Goal: Information Seeking & Learning: Learn about a topic

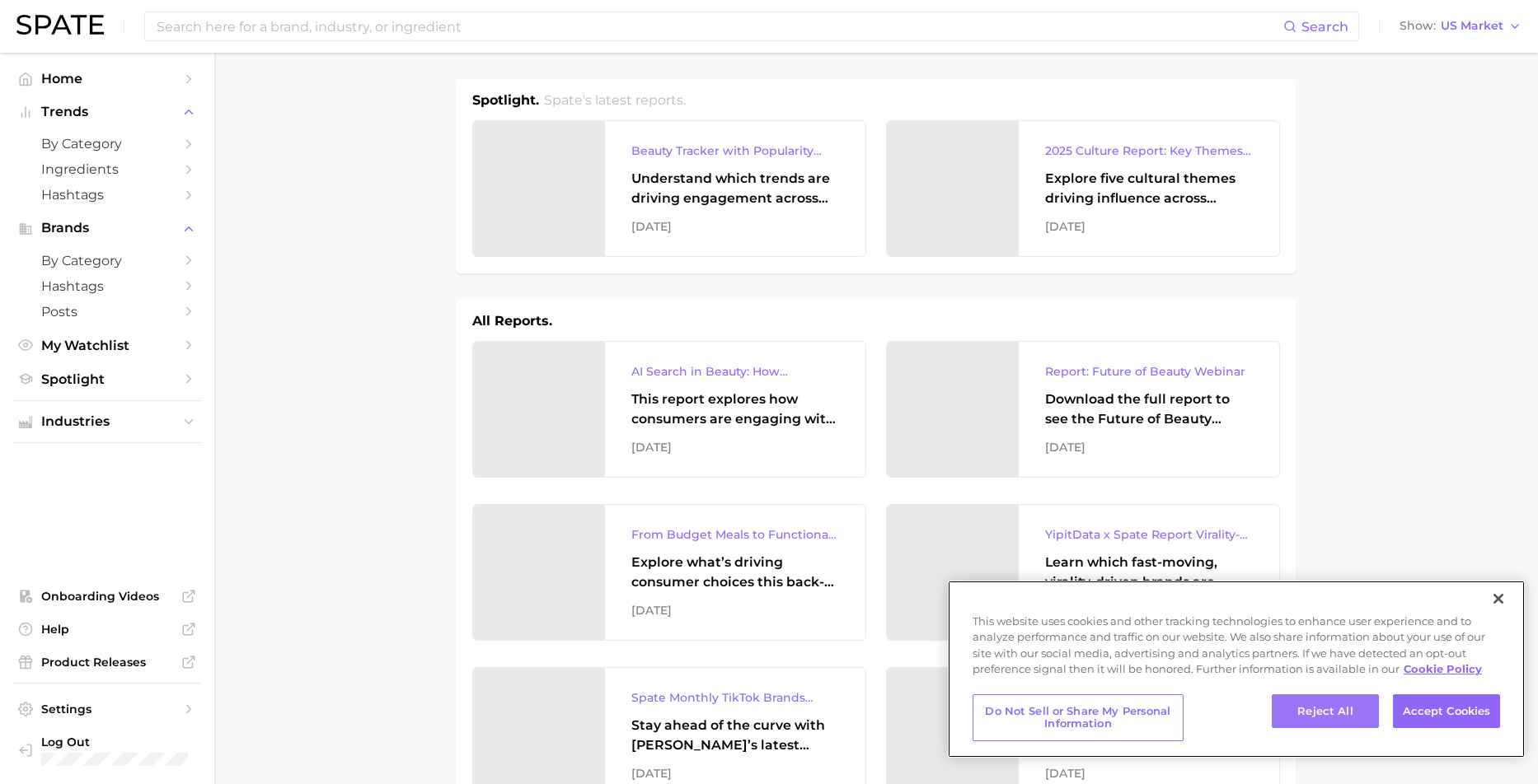
click at [1363, 714] on button "Reject All" at bounding box center [1326, 712] width 108 height 35
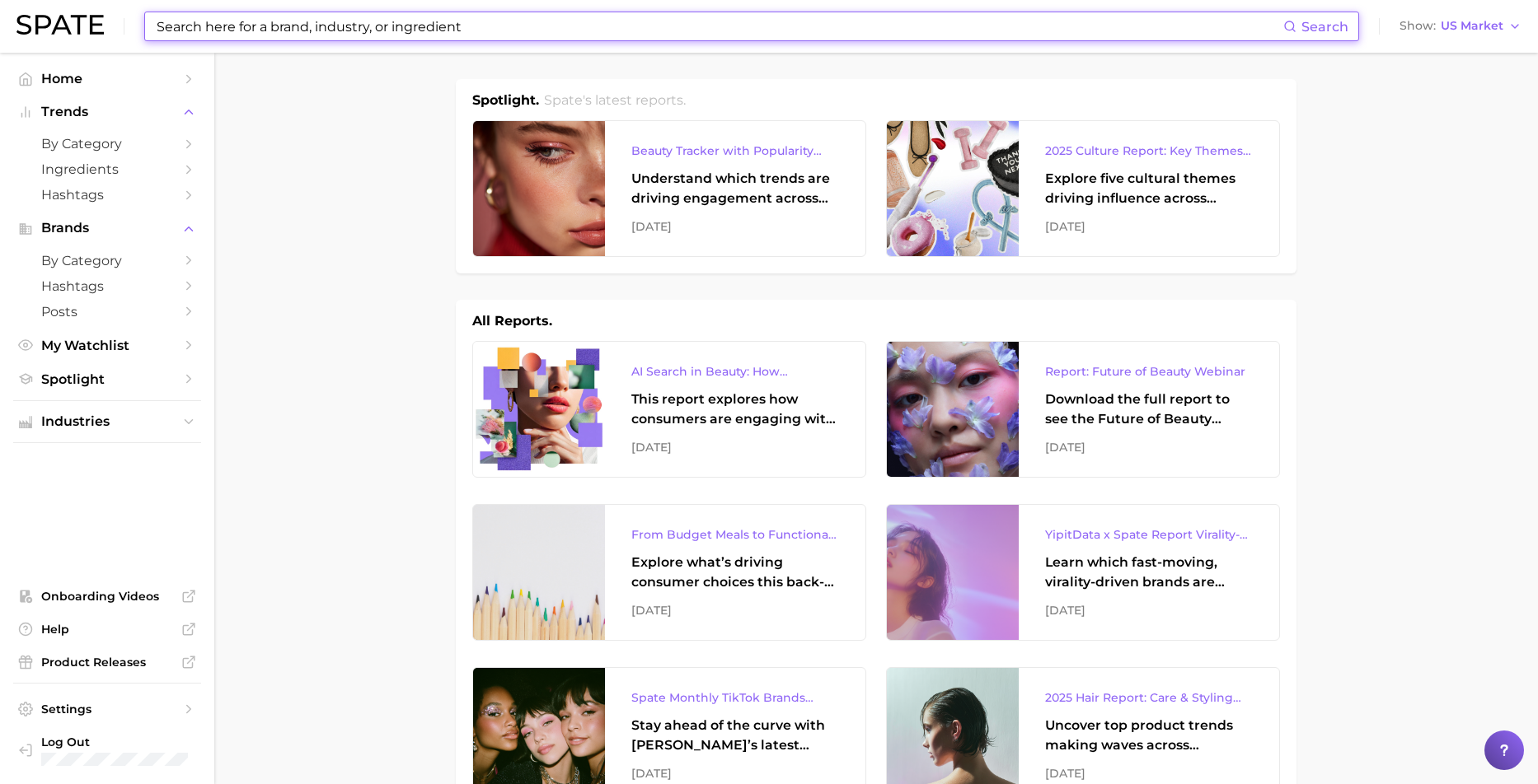
click at [254, 34] on input at bounding box center [718, 26] width 1128 height 28
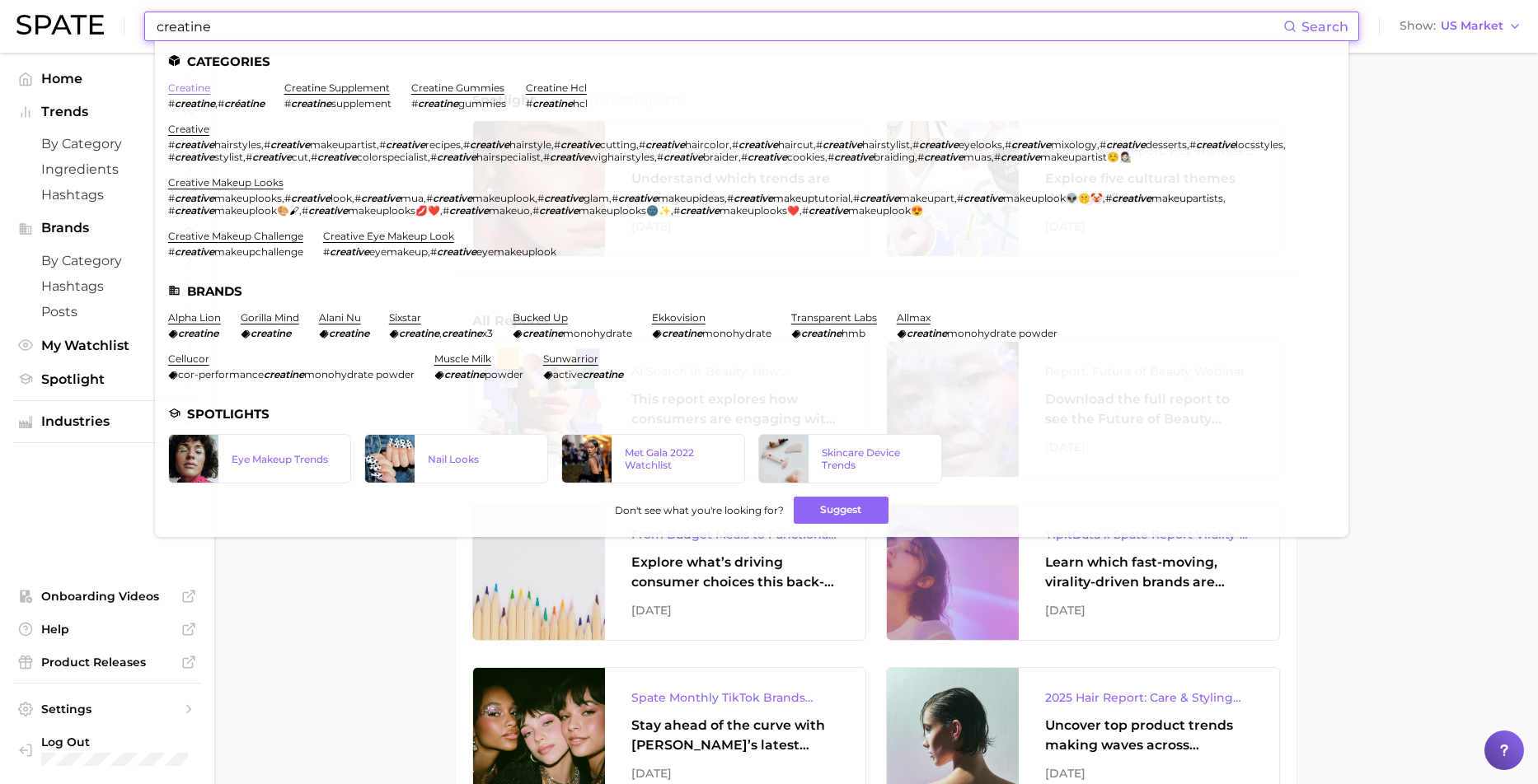
type input "creatine"
click at [203, 86] on link "creatine" at bounding box center [189, 87] width 42 height 12
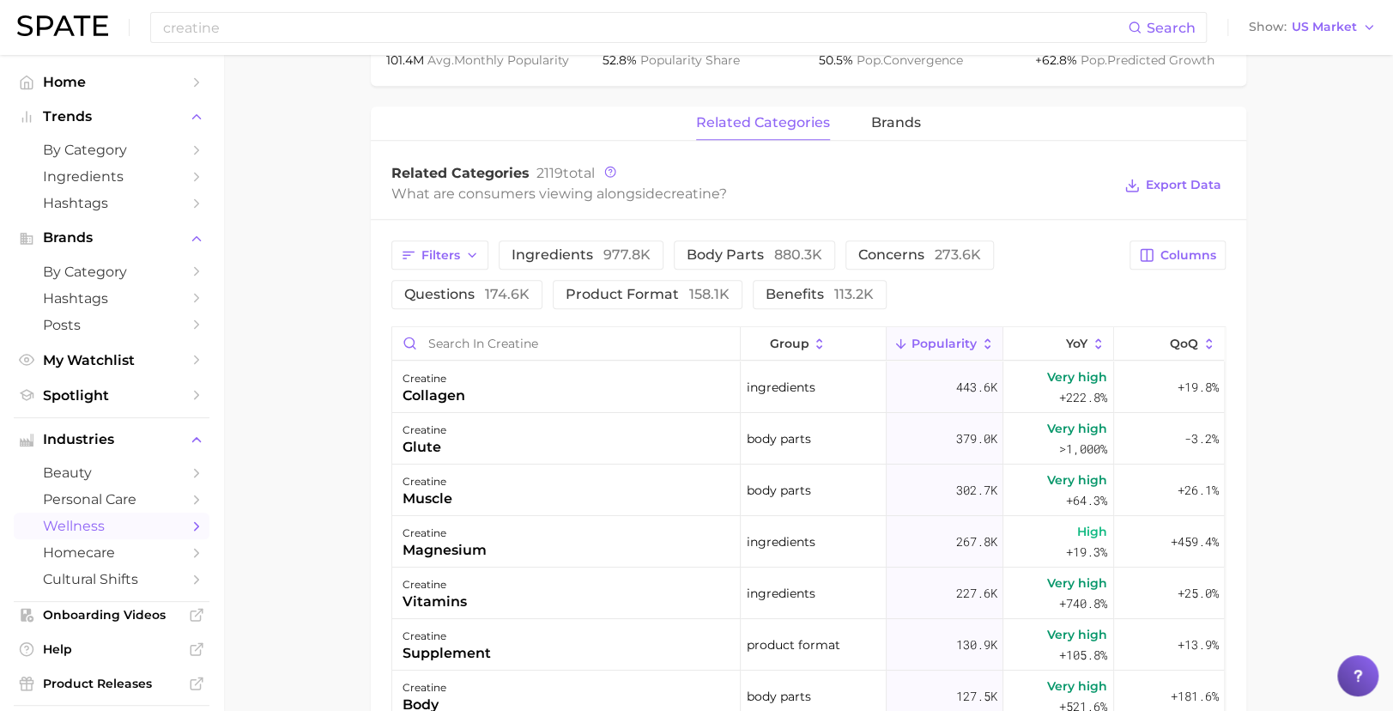
scroll to position [687, 0]
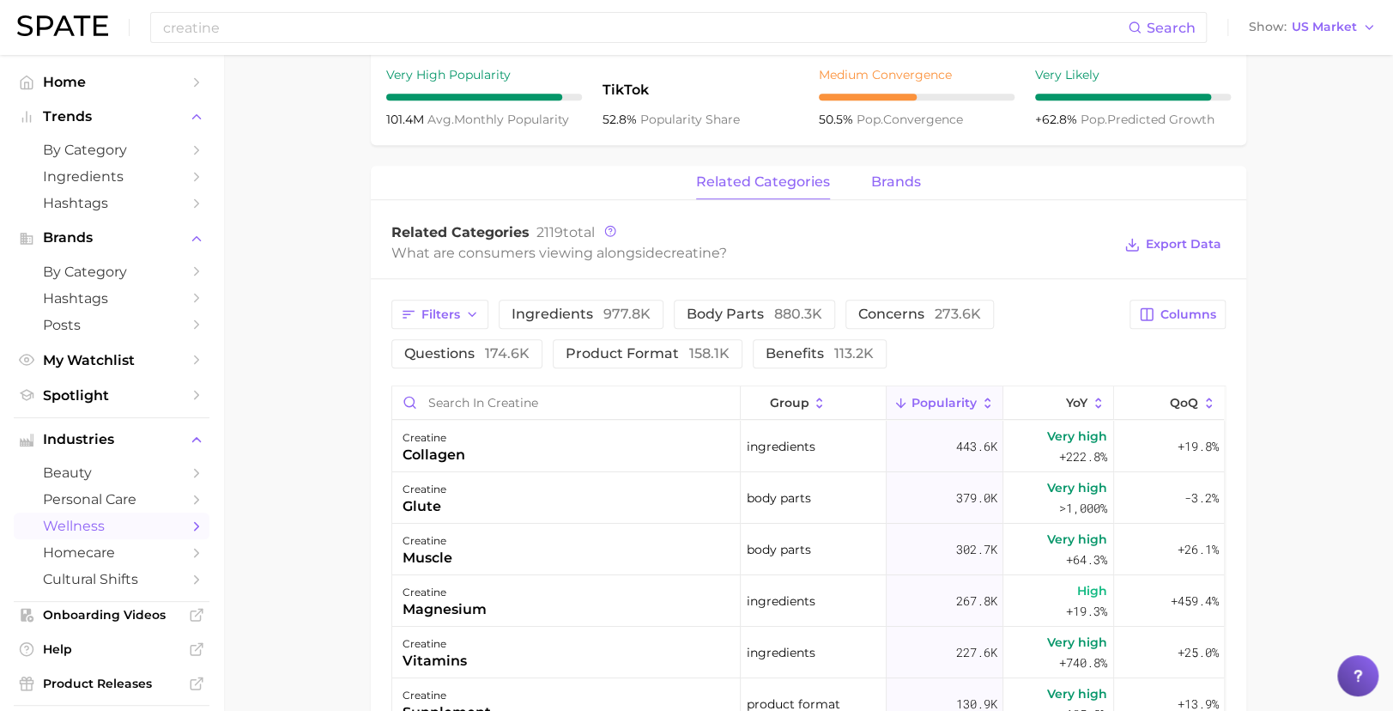
click at [885, 190] on span "brands" at bounding box center [896, 181] width 50 height 15
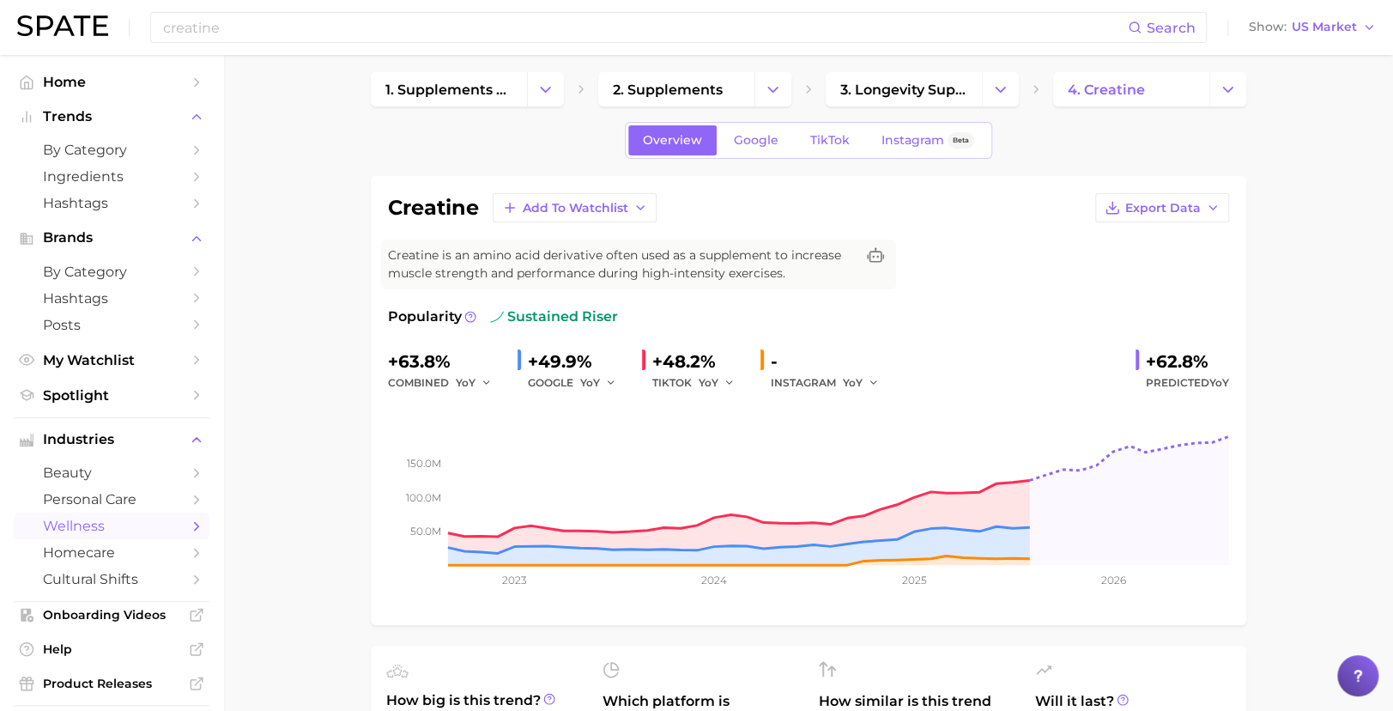
scroll to position [0, 0]
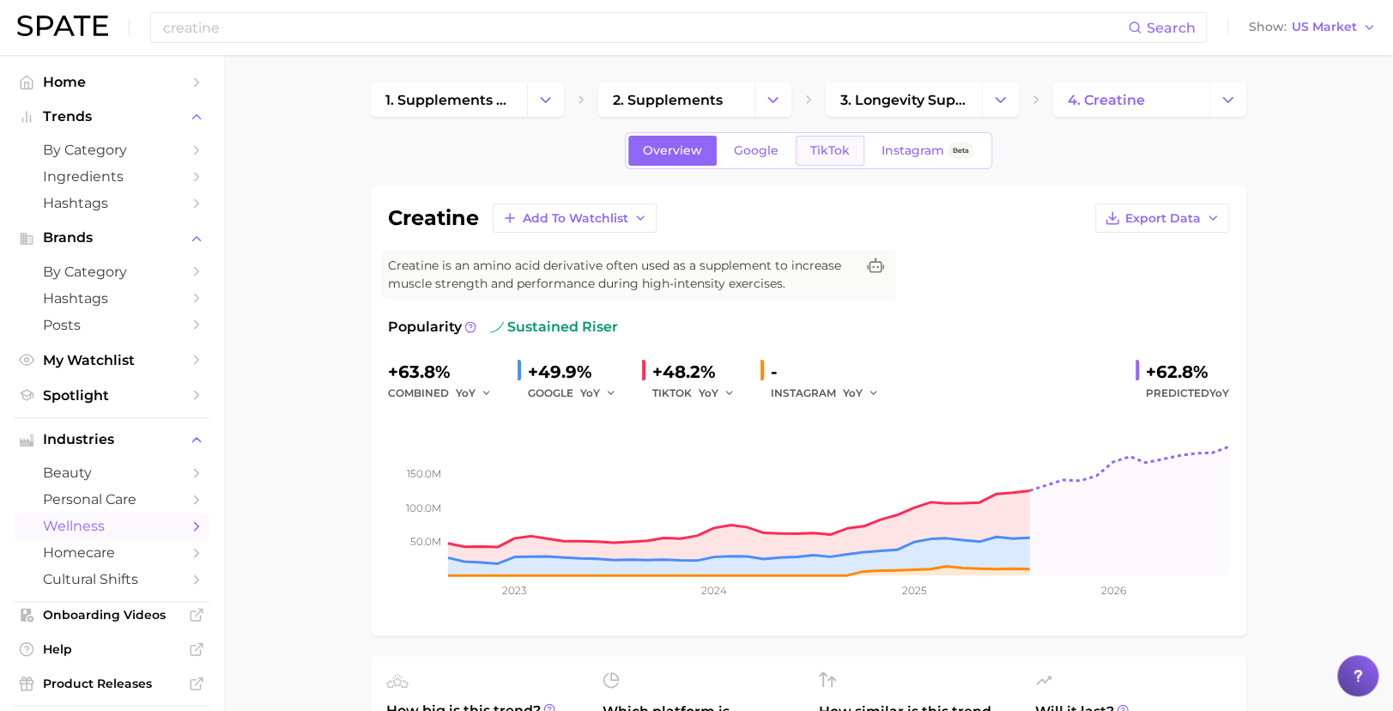
click at [822, 147] on span "TikTok" at bounding box center [829, 150] width 39 height 15
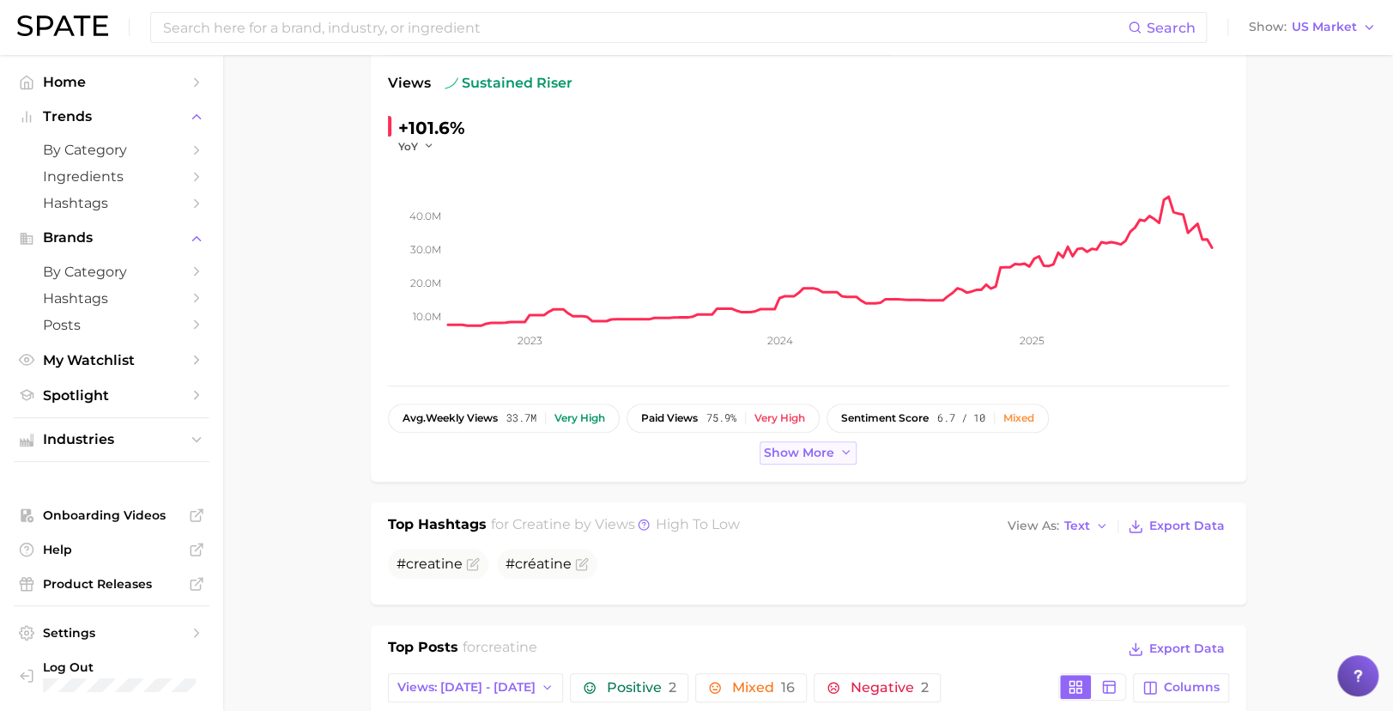
click at [774, 446] on span "Show more" at bounding box center [799, 453] width 70 height 15
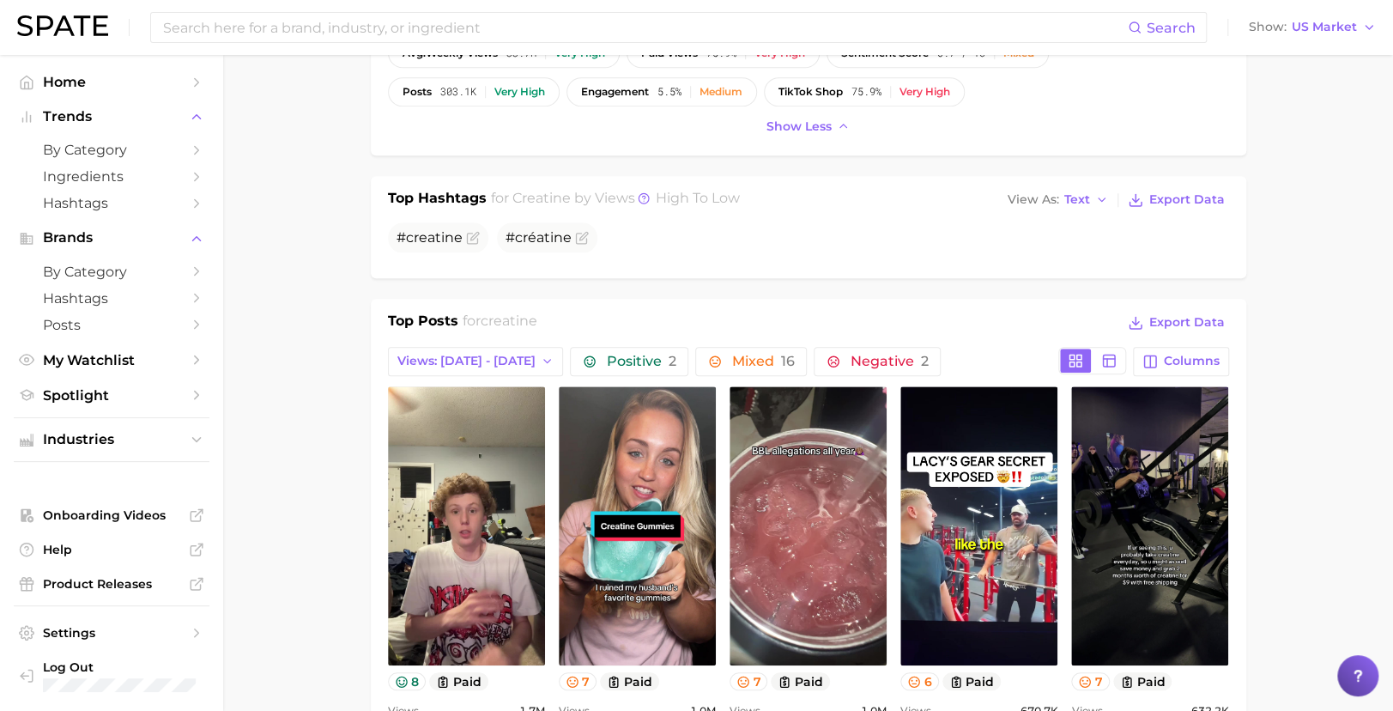
scroll to position [706, 0]
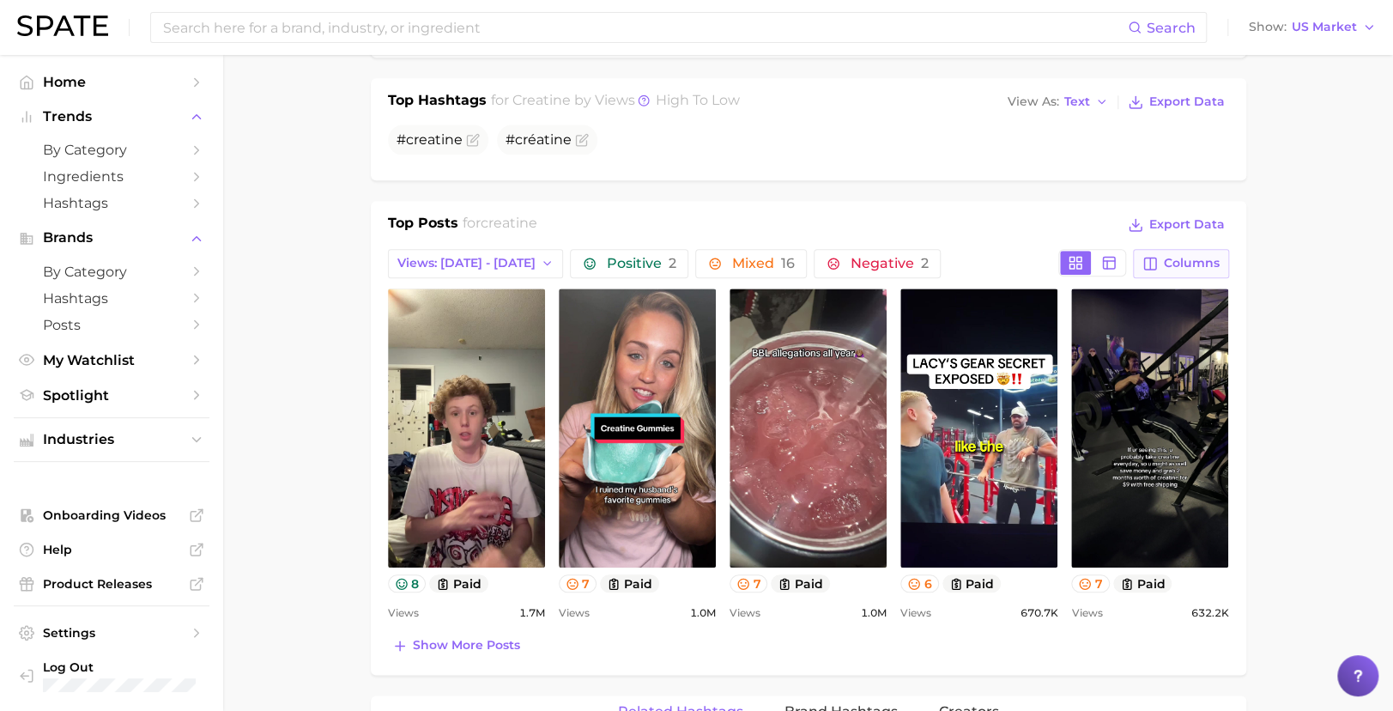
click at [1167, 251] on button "Columns" at bounding box center [1180, 263] width 95 height 29
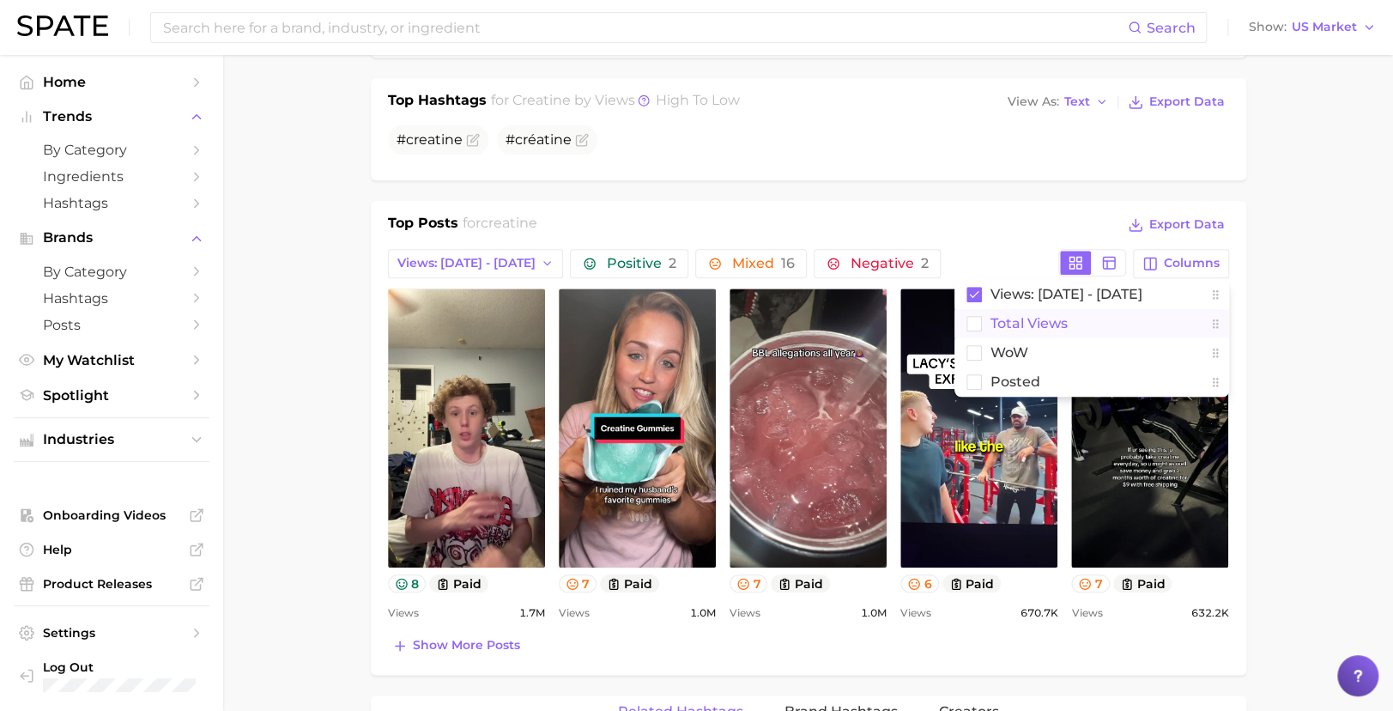
click at [1047, 317] on span "Total Views" at bounding box center [1029, 323] width 77 height 15
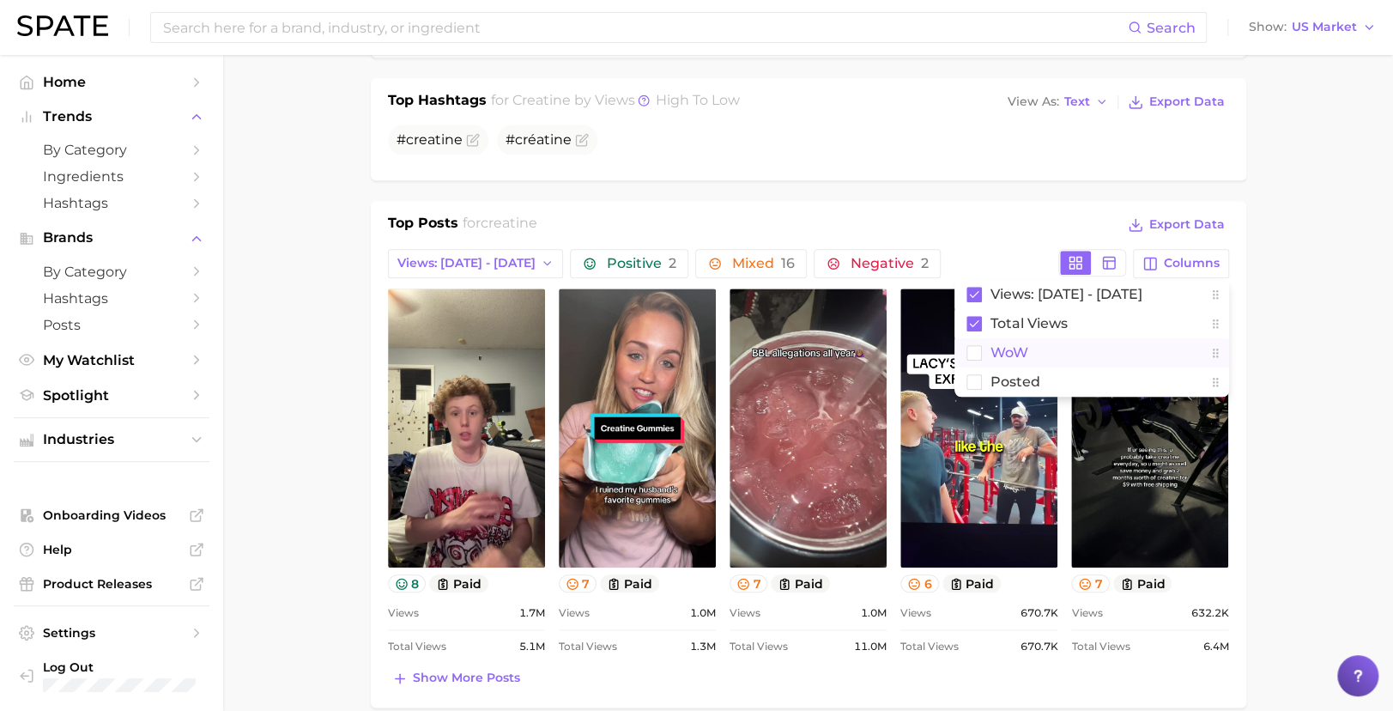
click at [1024, 340] on button "WoW" at bounding box center [1092, 352] width 275 height 29
click at [1047, 379] on button "Posted" at bounding box center [1092, 381] width 275 height 29
click at [1313, 343] on main "1. supplements & ingestibles 2. supplements 3. longevity supplements 4. creatin…" at bounding box center [808, 589] width 1170 height 2483
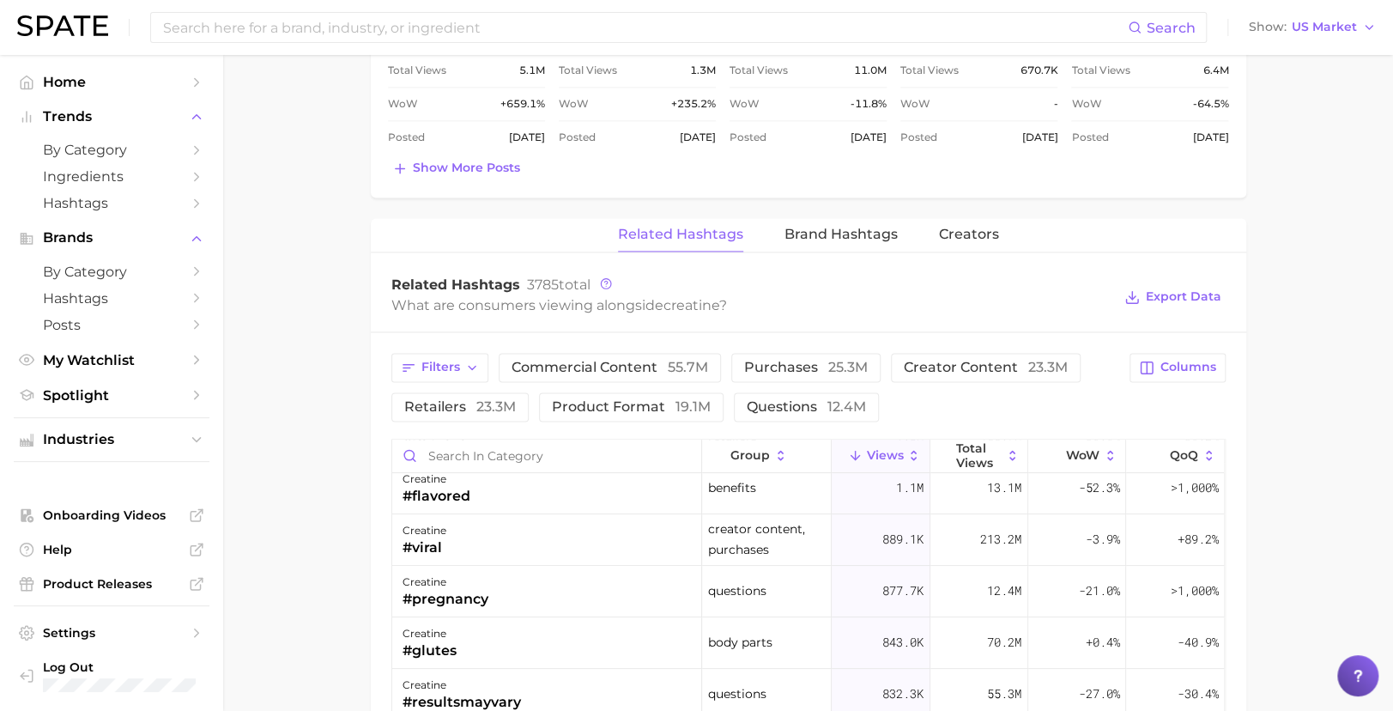
scroll to position [1157, 0]
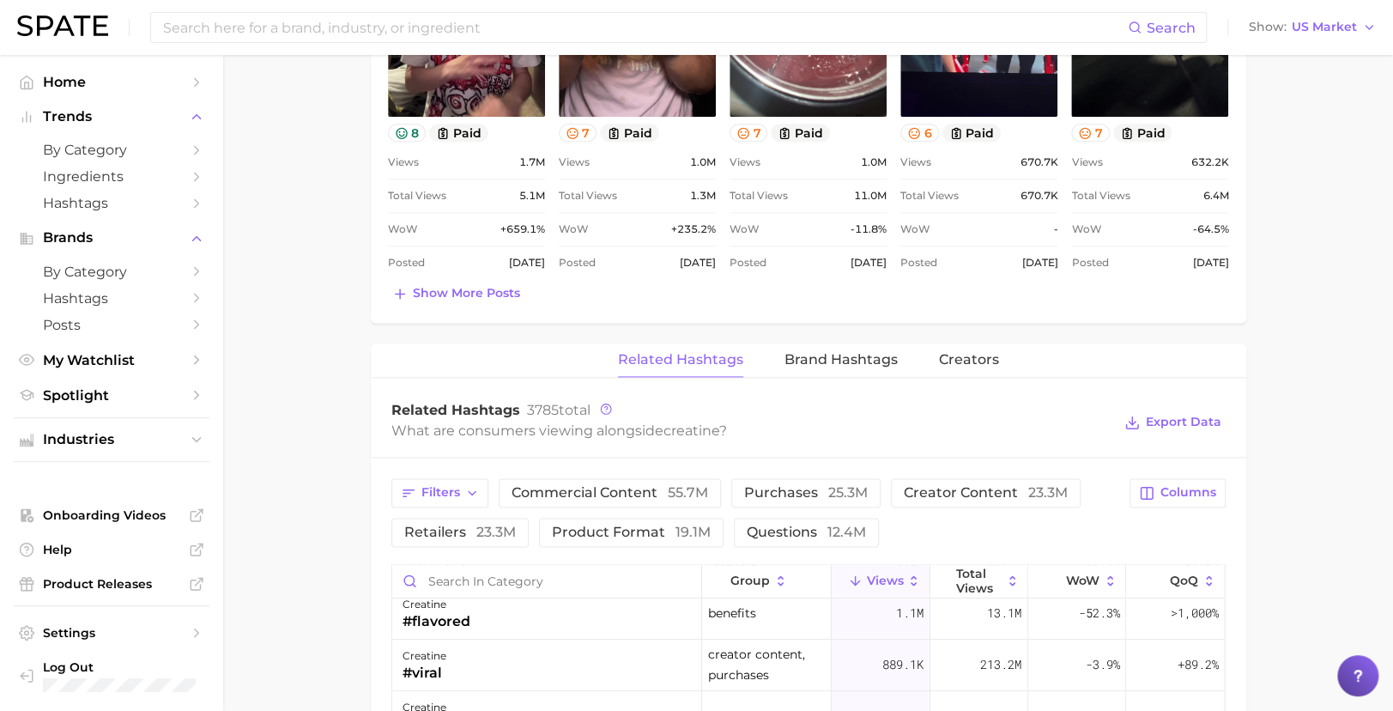
drag, startPoint x: 957, startPoint y: 351, endPoint x: 990, endPoint y: 370, distance: 37.7
click at [957, 352] on span "Creators" at bounding box center [969, 359] width 60 height 15
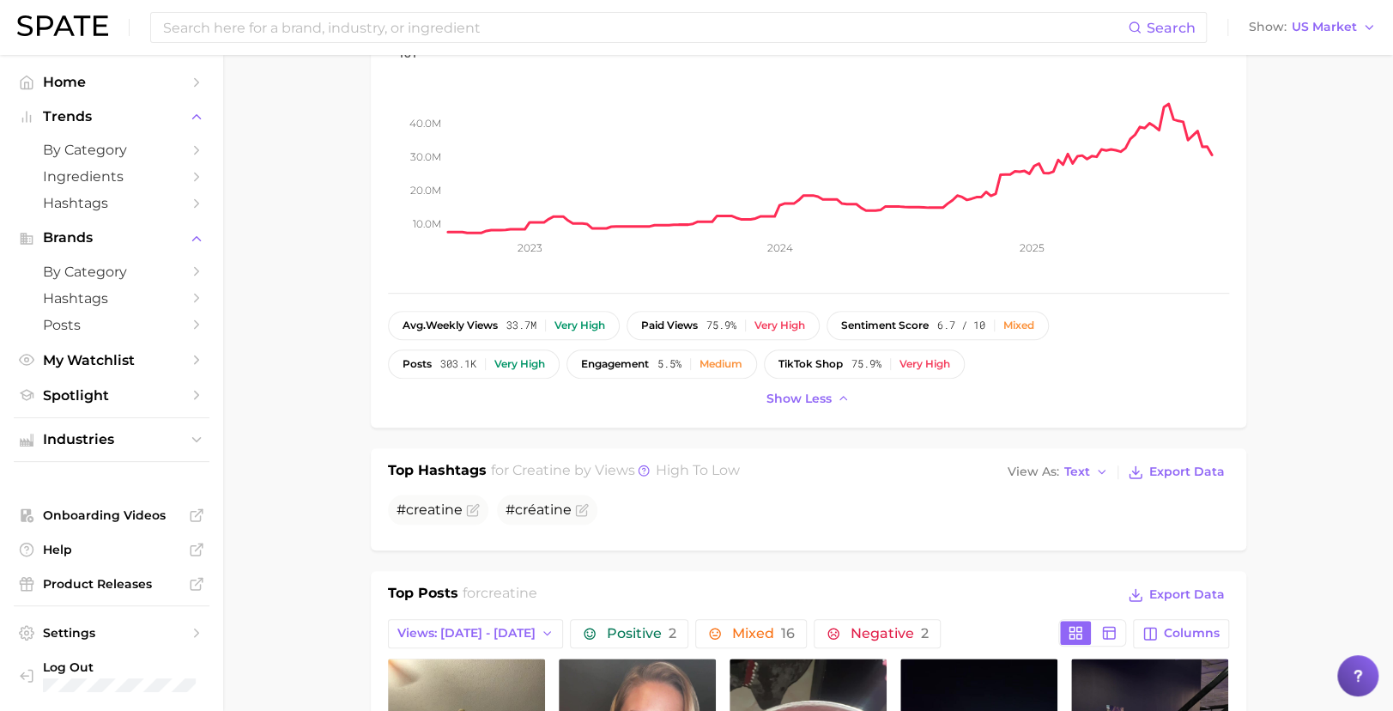
scroll to position [320, 0]
